Goal: Transaction & Acquisition: Purchase product/service

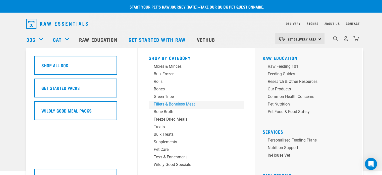
click at [173, 104] on div "Fillets & Boneless Meat" at bounding box center [193, 104] width 78 height 6
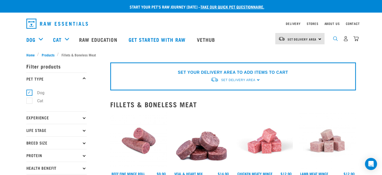
click at [334, 40] on img "dropdown navigation" at bounding box center [335, 38] width 5 height 5
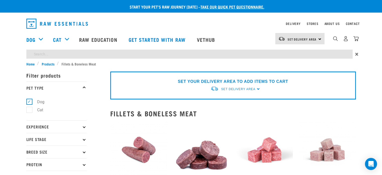
click at [310, 52] on input "search" at bounding box center [189, 54] width 327 height 9
type input "pork"
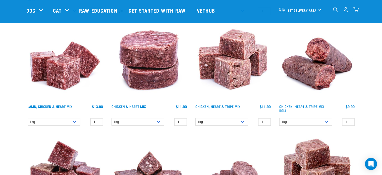
scroll to position [176, 0]
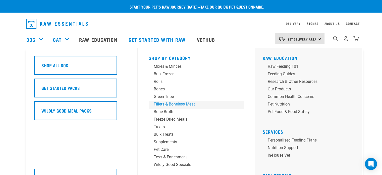
click at [180, 104] on div "Fillets & Boneless Meat" at bounding box center [193, 104] width 78 height 6
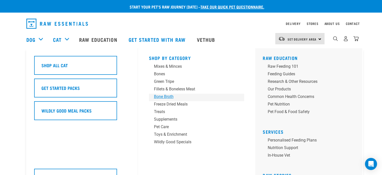
click at [162, 97] on div "Bone Broth" at bounding box center [193, 97] width 78 height 6
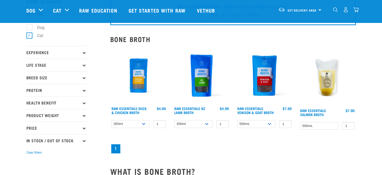
scroll to position [75, 0]
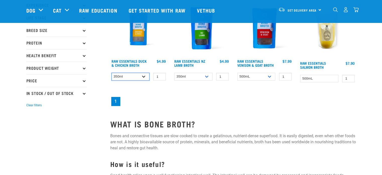
click at [143, 75] on select "350ml Bulk (40 pack)" at bounding box center [131, 77] width 38 height 8
click at [112, 73] on select "350ml Bulk (40 pack)" at bounding box center [131, 77] width 38 height 8
click at [143, 75] on select "350ml Bulk (40 pack)" at bounding box center [131, 77] width 38 height 8
select select "948"
click at [112, 73] on select "350ml Bulk (40 pack)" at bounding box center [131, 77] width 38 height 8
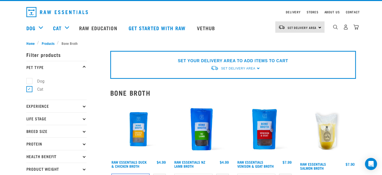
scroll to position [0, 0]
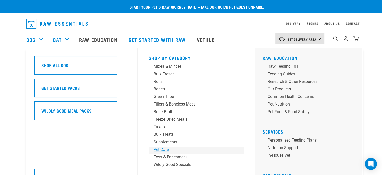
click at [160, 151] on div "Pet Care" at bounding box center [193, 149] width 78 height 6
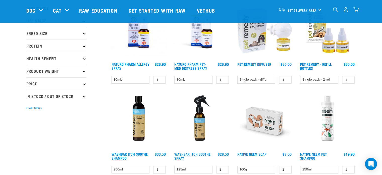
scroll to position [75, 0]
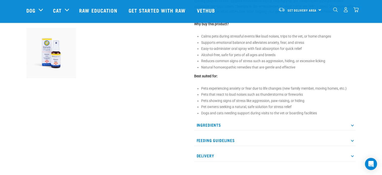
scroll to position [176, 0]
click at [273, 128] on p "Ingredients" at bounding box center [275, 124] width 162 height 11
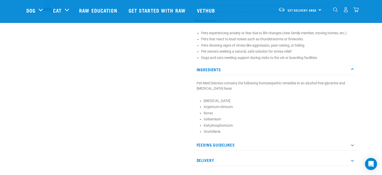
scroll to position [251, 0]
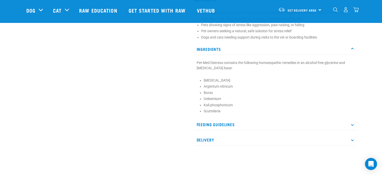
click at [273, 128] on p "Feeding Guidelines" at bounding box center [275, 124] width 162 height 11
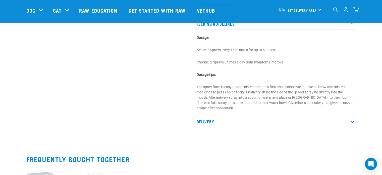
scroll to position [352, 0]
click at [285, 119] on div "Ingredients Pet-Med Distress contains the following homoeopathic remedies in an…" at bounding box center [275, 35] width 162 height 184
click at [283, 125] on p "Delivery" at bounding box center [275, 120] width 162 height 11
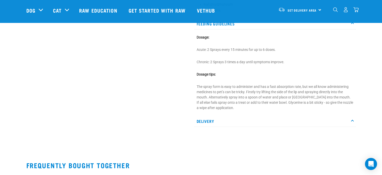
click at [281, 126] on p "Delivery" at bounding box center [275, 120] width 162 height 11
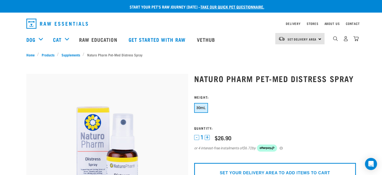
scroll to position [0, 0]
